Goal: Information Seeking & Learning: Learn about a topic

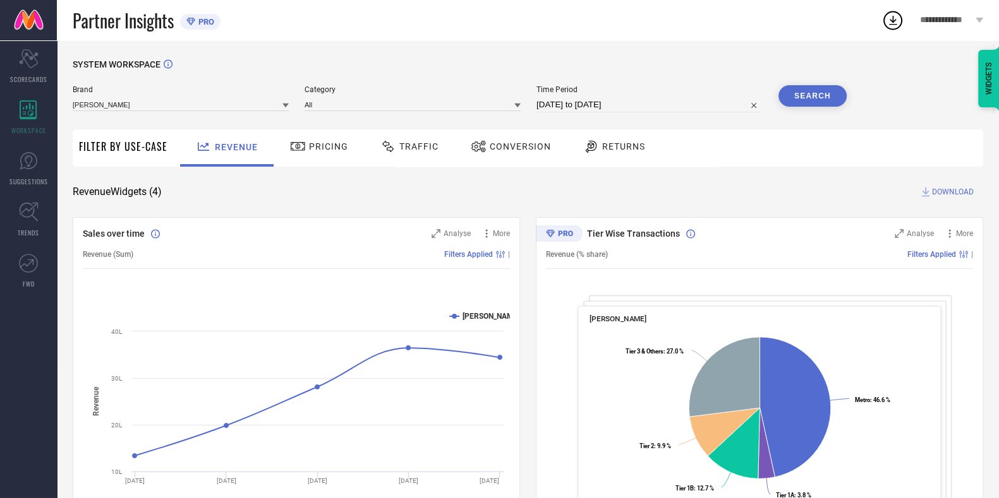
click at [407, 133] on div "Traffic" at bounding box center [410, 148] width 90 height 37
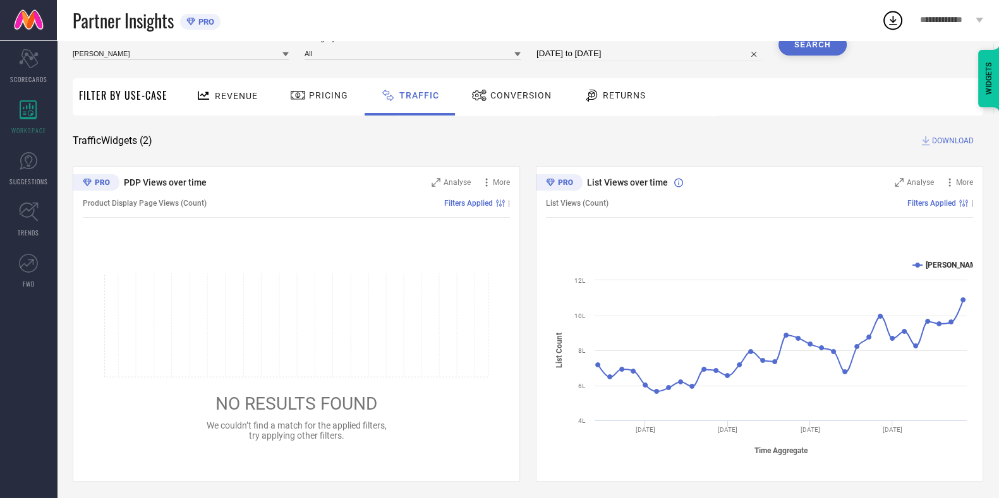
scroll to position [54, 0]
